Goal: Task Accomplishment & Management: Use online tool/utility

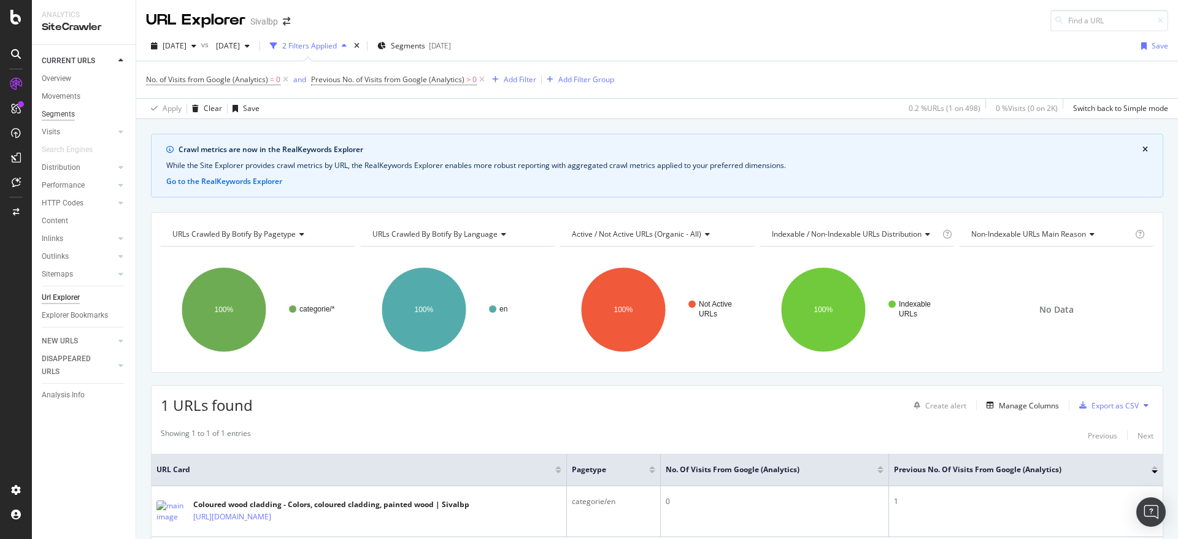
click at [50, 111] on div "Segments" at bounding box center [58, 114] width 33 height 13
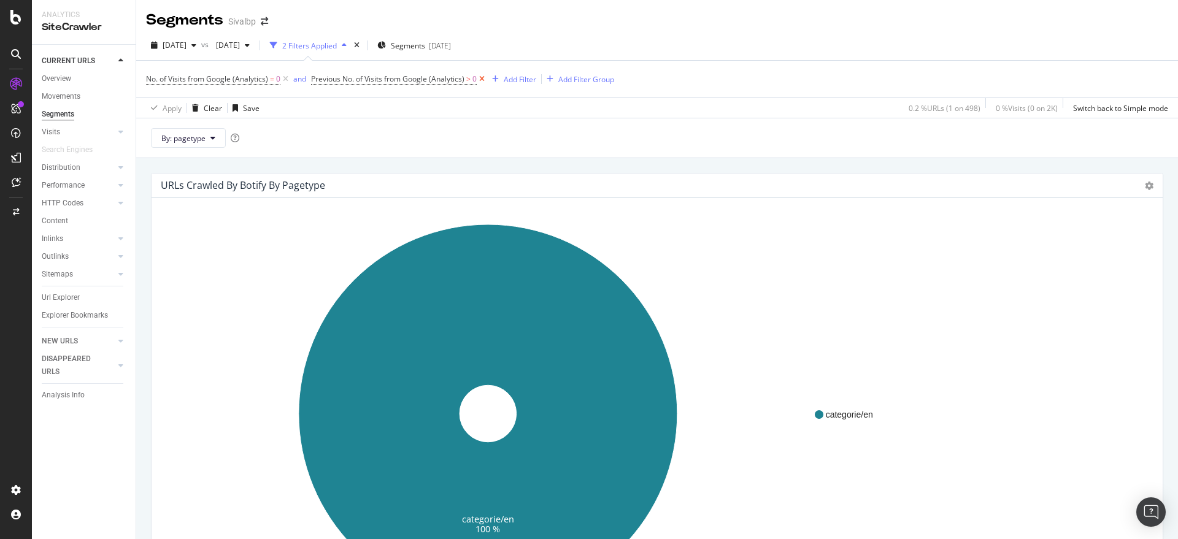
click at [479, 74] on icon at bounding box center [482, 79] width 10 height 12
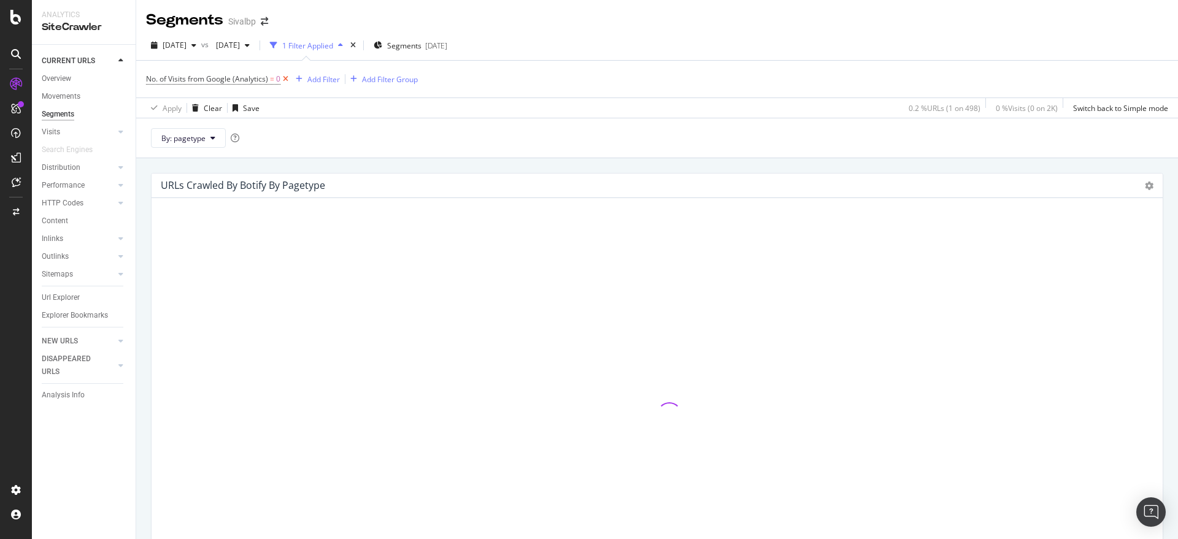
click at [282, 80] on icon at bounding box center [285, 79] width 10 height 12
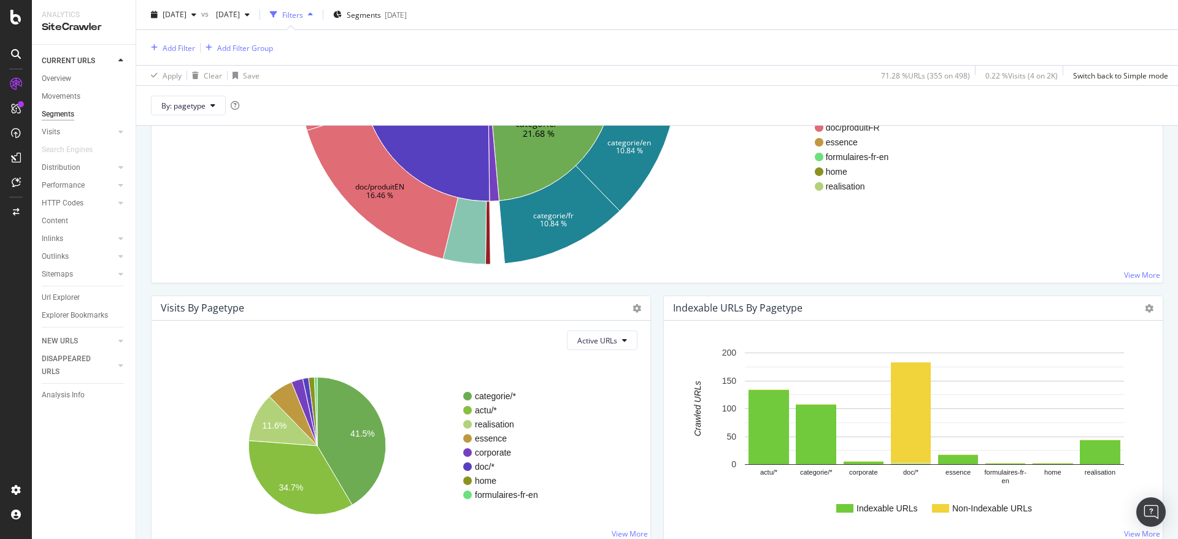
scroll to position [358, 0]
